Goal: Task Accomplishment & Management: Manage account settings

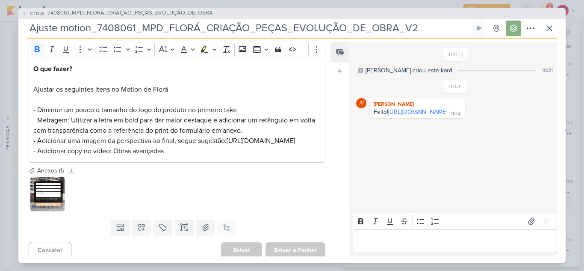
scroll to position [129, 0]
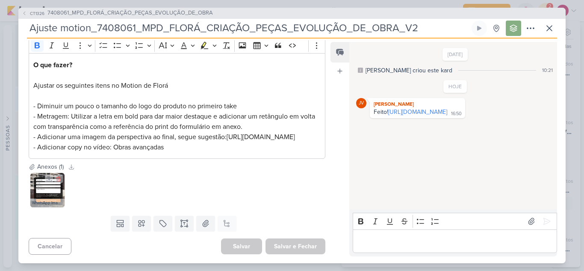
click at [46, 195] on img at bounding box center [47, 190] width 34 height 34
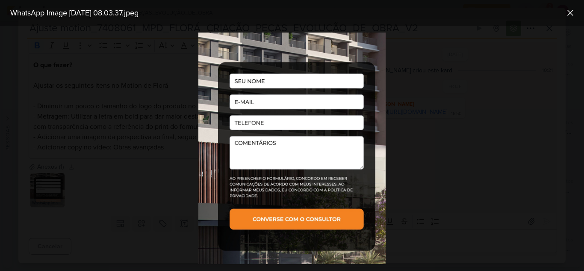
click at [99, 190] on div at bounding box center [292, 148] width 584 height 245
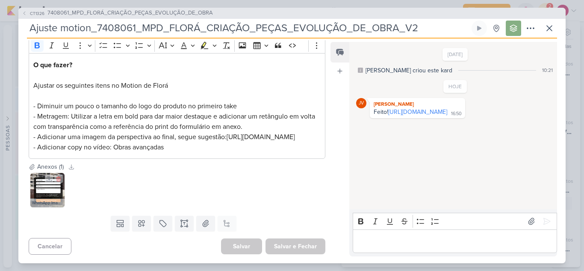
click at [38, 185] on img at bounding box center [47, 190] width 34 height 34
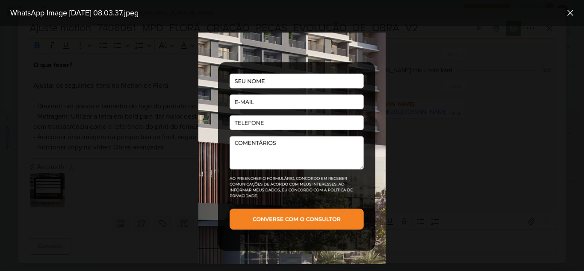
click at [124, 175] on div at bounding box center [292, 148] width 584 height 245
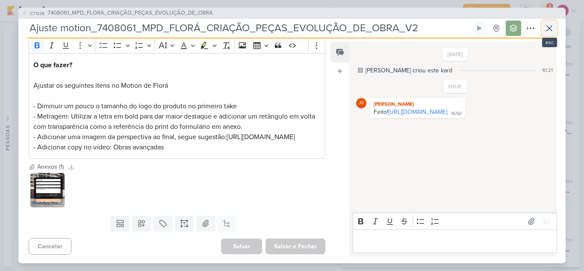
click at [552, 26] on icon at bounding box center [549, 28] width 10 height 10
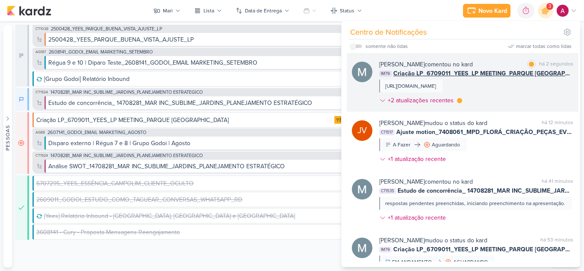
click at [537, 94] on div "[PERSON_NAME] comentou no kard marcar como lida há 2 segundos IM79 Criação LP_6…" at bounding box center [476, 84] width 194 height 48
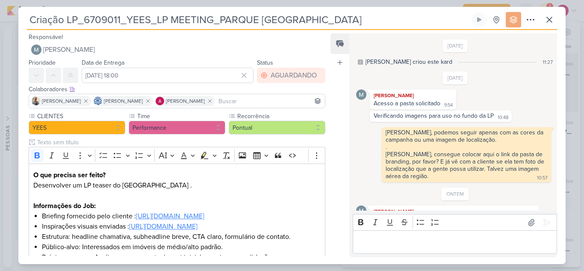
scroll to position [478, 0]
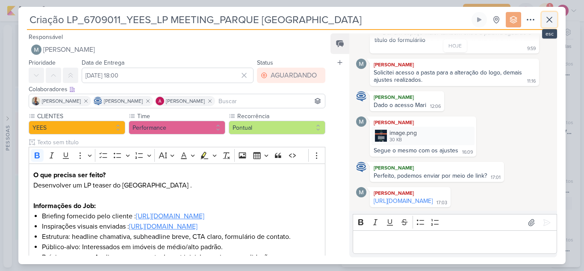
click at [548, 21] on icon at bounding box center [549, 20] width 10 height 10
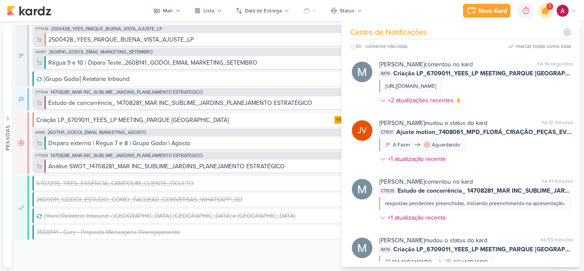
click at [544, 16] on icon at bounding box center [545, 10] width 15 height 15
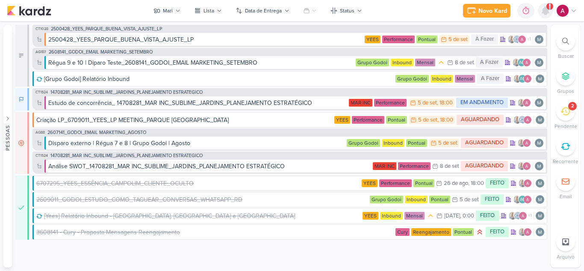
click at [544, 16] on div at bounding box center [545, 10] width 15 height 15
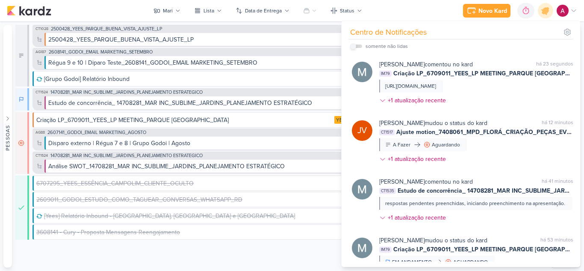
click at [357, 47] on label at bounding box center [356, 45] width 12 height 3
click at [356, 47] on input "checkbox" at bounding box center [353, 46] width 6 height 6
checkbox input "true"
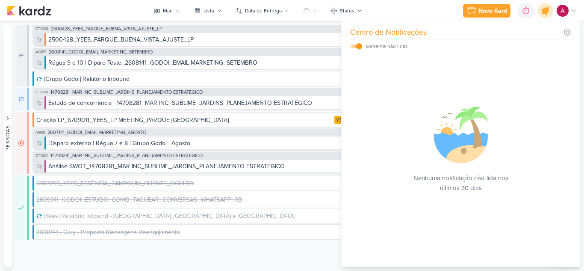
click at [546, 6] on icon at bounding box center [545, 10] width 15 height 15
